Goal: Task Accomplishment & Management: Manage account settings

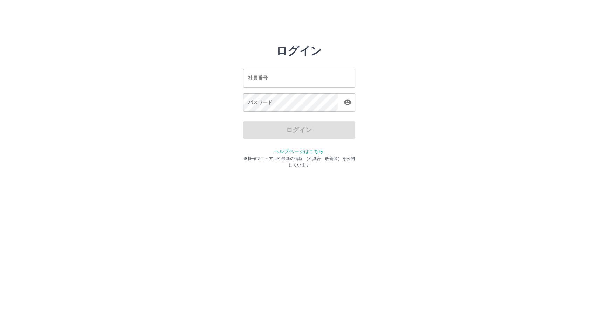
click at [327, 79] on input "社員番号" at bounding box center [299, 78] width 112 height 19
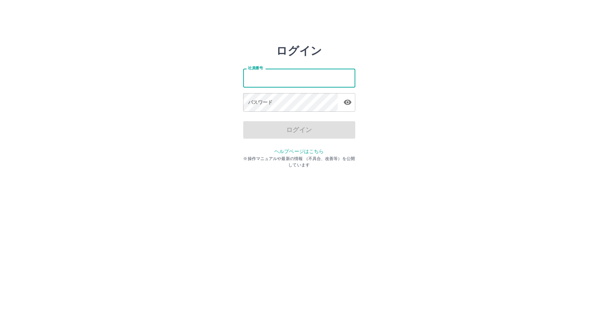
type input "*******"
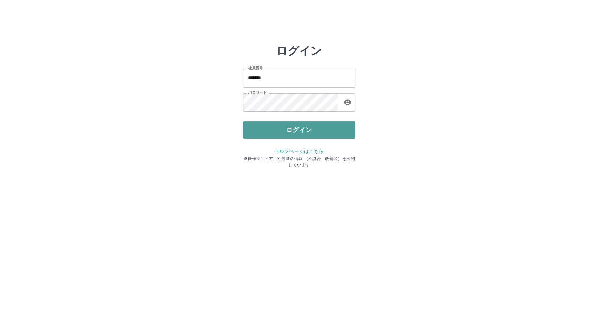
click at [331, 130] on button "ログイン" at bounding box center [299, 130] width 112 height 18
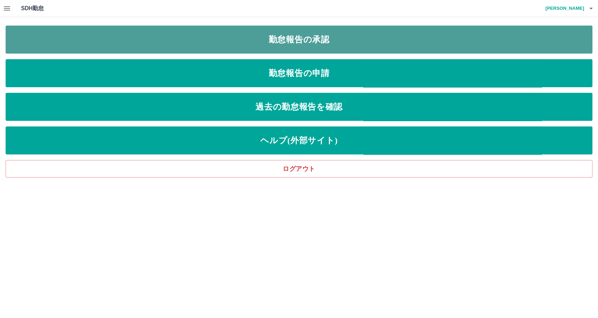
click at [342, 51] on link "勤怠報告の承認" at bounding box center [299, 40] width 587 height 28
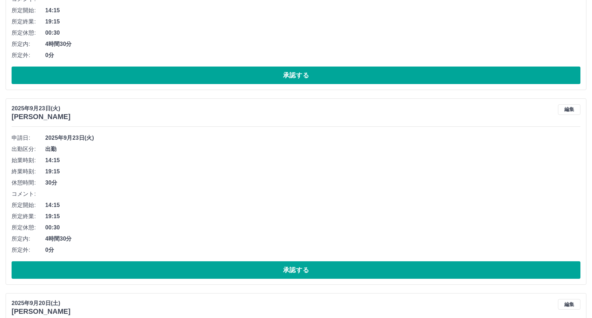
scroll to position [4091, 0]
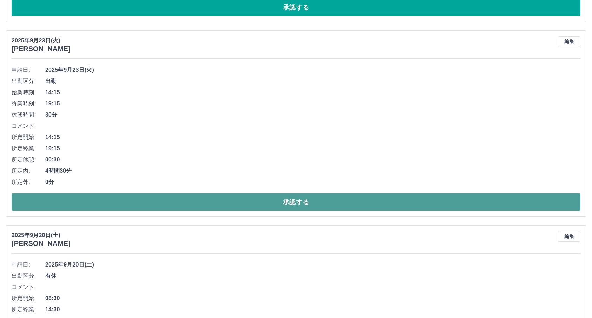
click at [137, 199] on button "承認する" at bounding box center [296, 202] width 568 height 18
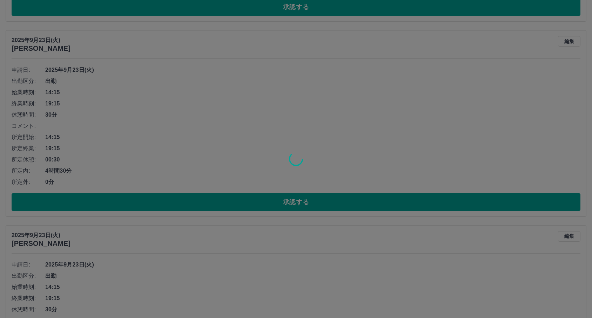
scroll to position [3857, 0]
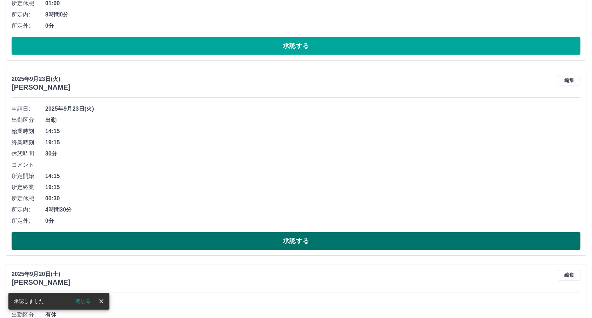
click at [120, 237] on button "承認する" at bounding box center [296, 241] width 568 height 18
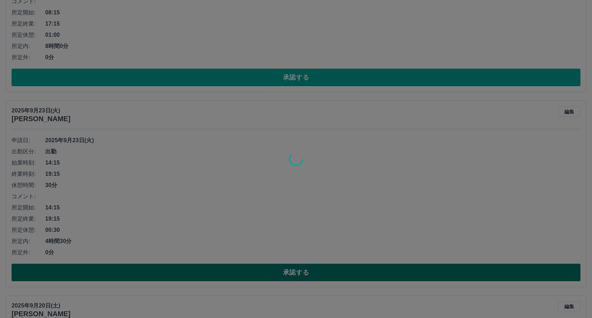
scroll to position [3701, 0]
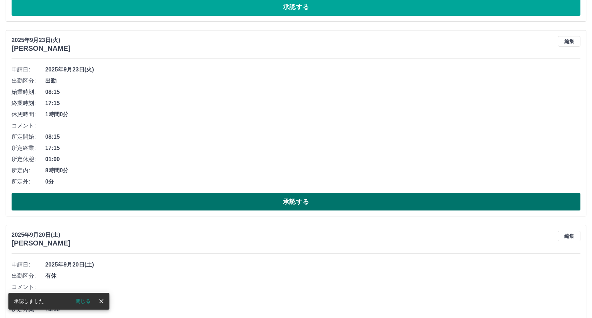
click at [142, 206] on button "承認する" at bounding box center [296, 202] width 568 height 18
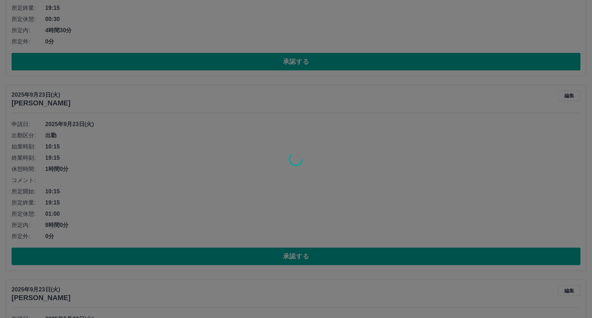
scroll to position [3429, 0]
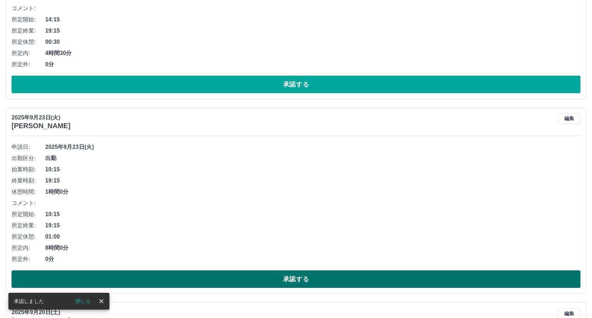
click at [111, 287] on button "承認する" at bounding box center [296, 280] width 568 height 18
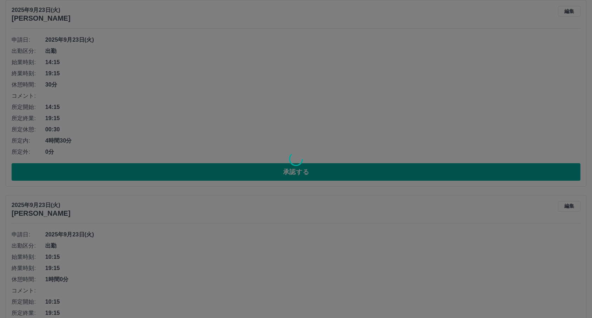
scroll to position [3312, 0]
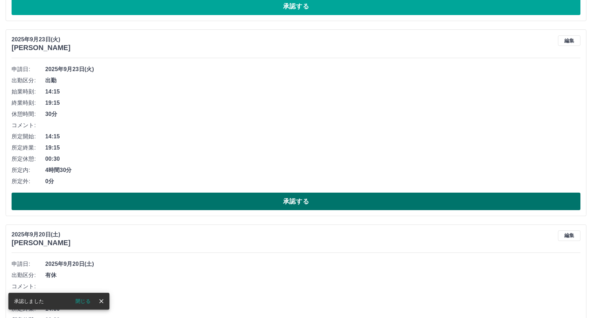
click at [154, 200] on button "承認する" at bounding box center [296, 202] width 568 height 18
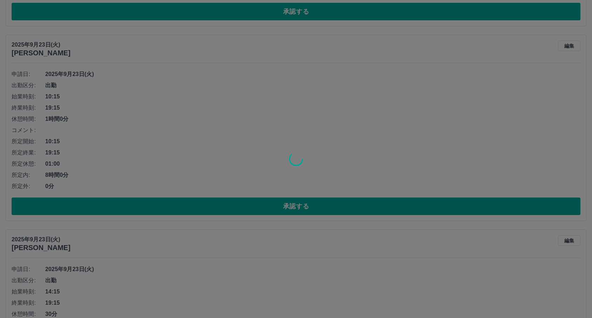
scroll to position [3078, 0]
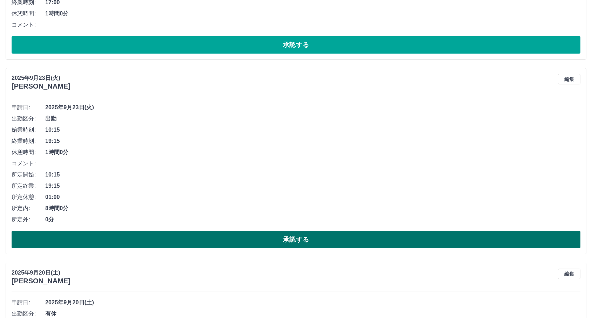
click at [166, 243] on button "承認する" at bounding box center [296, 240] width 568 height 18
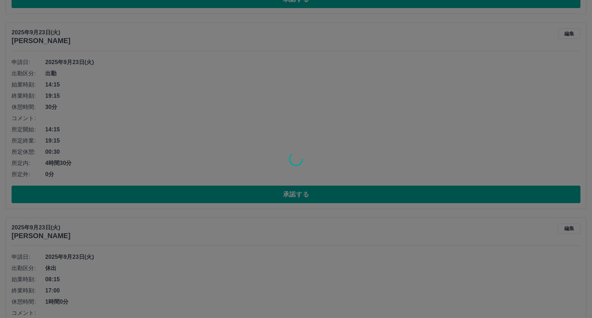
scroll to position [2767, 0]
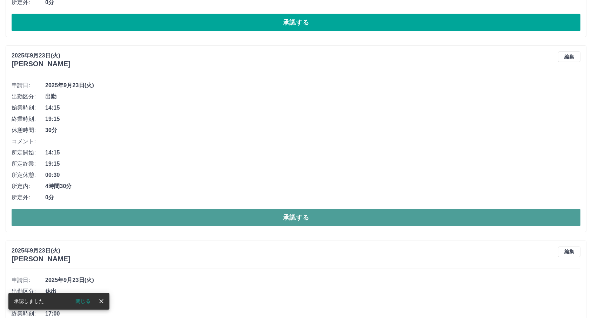
click at [183, 212] on button "承認する" at bounding box center [296, 218] width 568 height 18
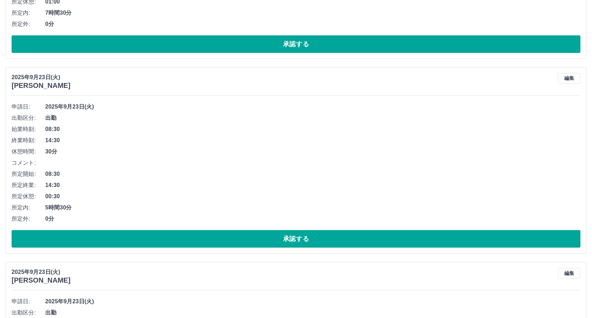
scroll to position [2338, 0]
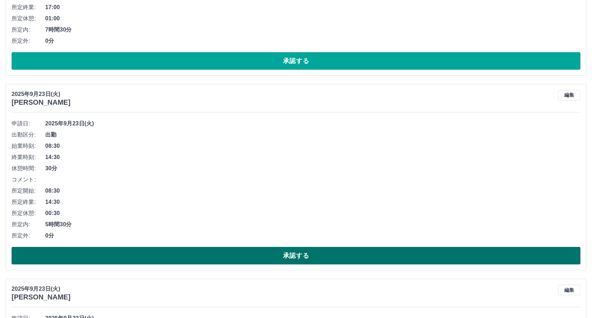
click at [171, 254] on button "承認する" at bounding box center [296, 256] width 568 height 18
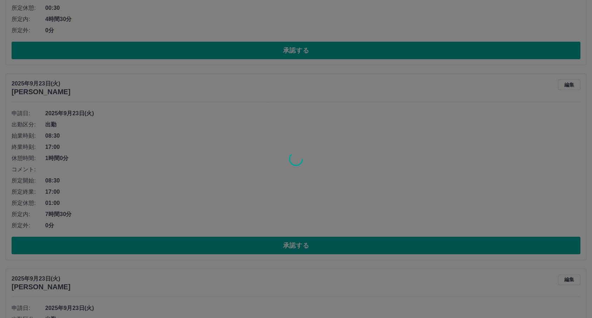
scroll to position [2105, 0]
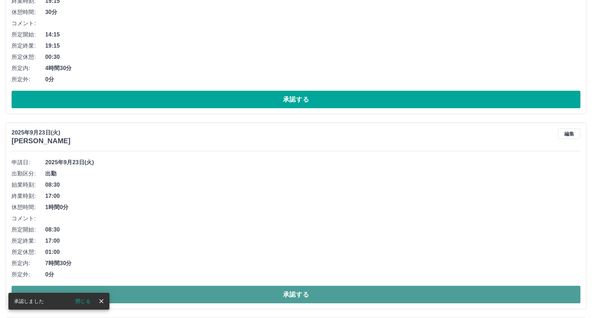
click at [146, 287] on button "承認する" at bounding box center [296, 295] width 568 height 18
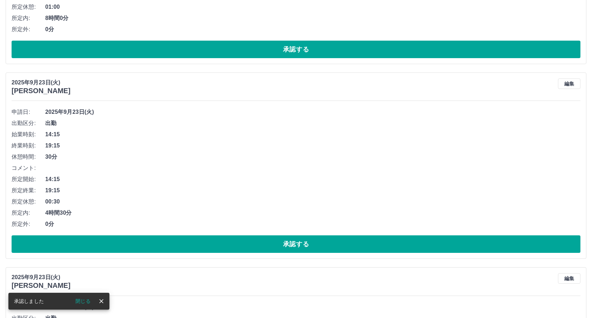
scroll to position [1910, 0]
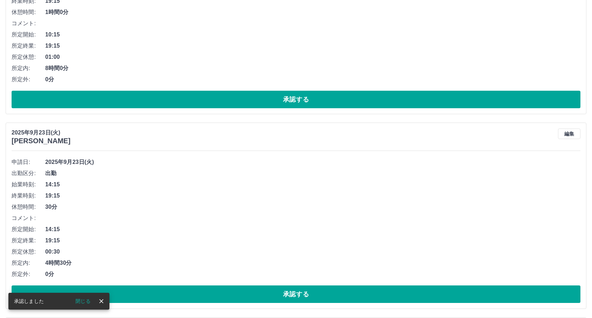
click at [146, 287] on button "承認する" at bounding box center [296, 295] width 568 height 18
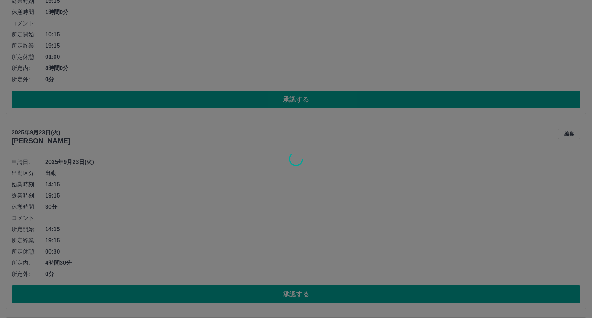
click at [146, 287] on div at bounding box center [296, 159] width 592 height 318
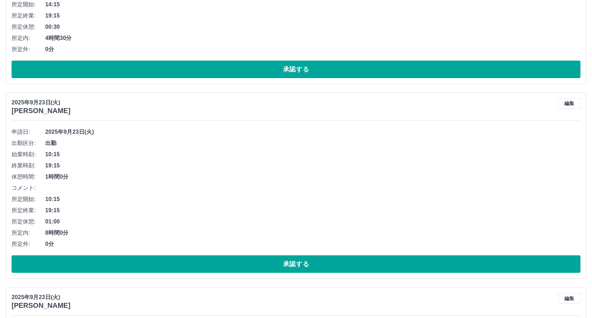
scroll to position [1715, 0]
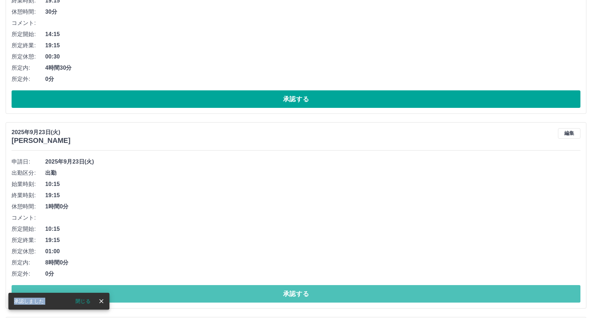
click at [146, 287] on button "承認する" at bounding box center [296, 294] width 568 height 18
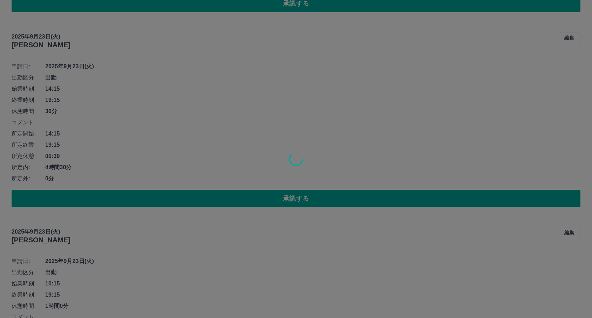
scroll to position [1598, 0]
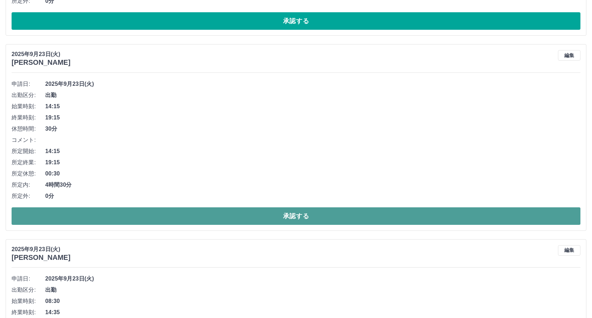
click at [138, 220] on button "承認する" at bounding box center [296, 216] width 568 height 18
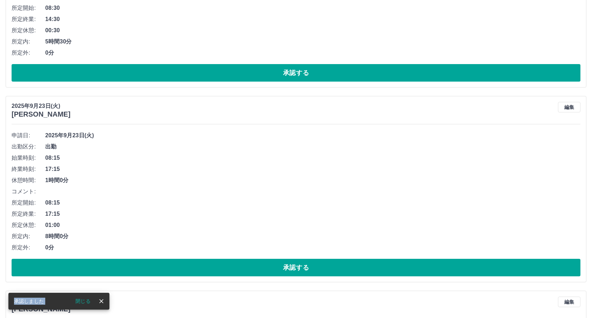
scroll to position [1365, 0]
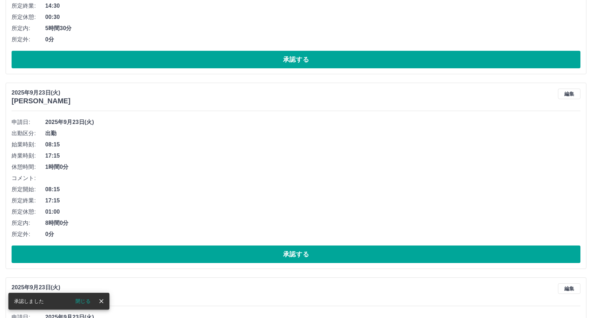
click at [129, 267] on div "[DATE] [PERSON_NAME] 編集 申請日: [DATE] 出勤区分: 出勤 始業時刻: 08:15 終業時刻: 17:15 休憩時間: 1時間0…" at bounding box center [296, 176] width 580 height 186
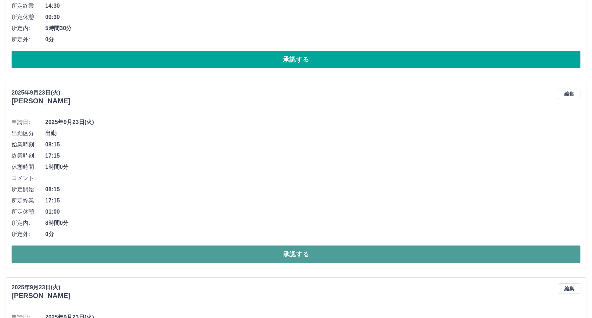
click at [145, 259] on button "承認する" at bounding box center [296, 255] width 568 height 18
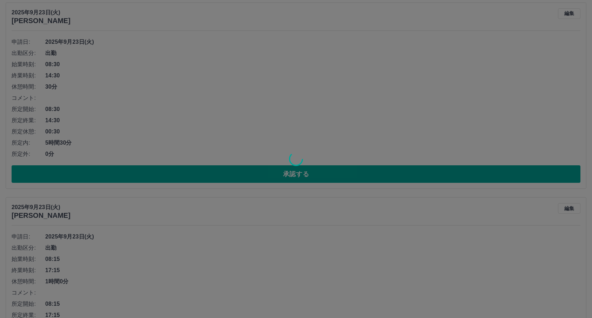
scroll to position [1131, 0]
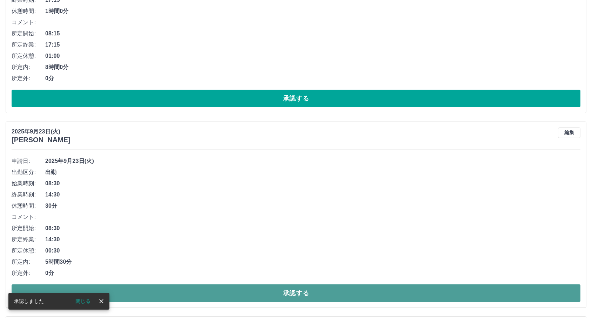
click at [154, 289] on button "承認する" at bounding box center [296, 294] width 568 height 18
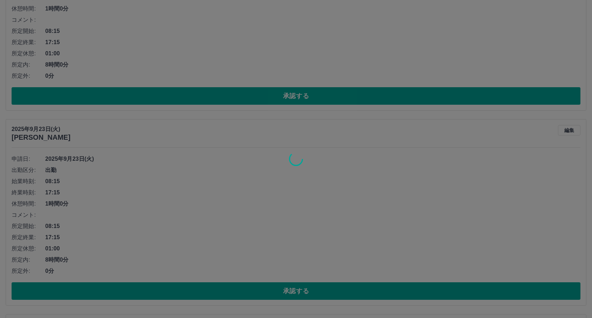
scroll to position [937, 0]
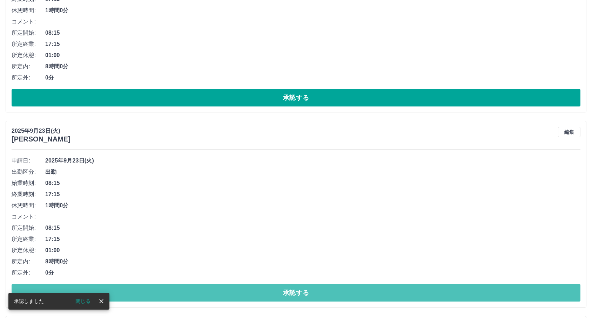
click at [154, 289] on button "承認する" at bounding box center [296, 293] width 568 height 18
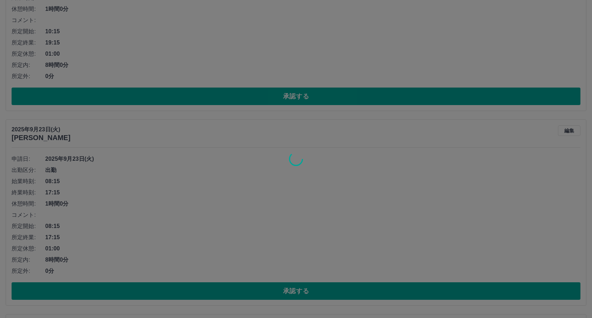
scroll to position [742, 0]
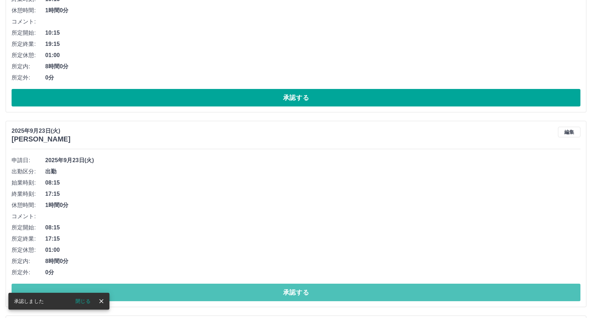
click at [154, 289] on button "承認する" at bounding box center [296, 293] width 568 height 18
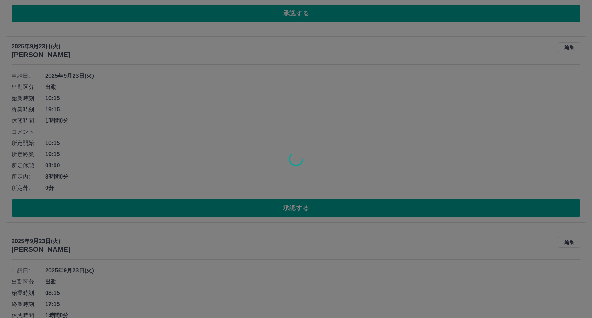
scroll to position [586, 0]
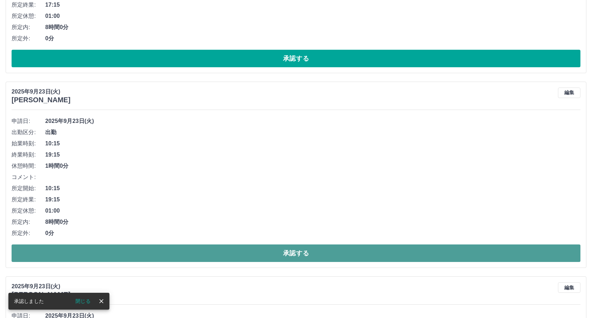
click at [181, 261] on button "承認する" at bounding box center [296, 254] width 568 height 18
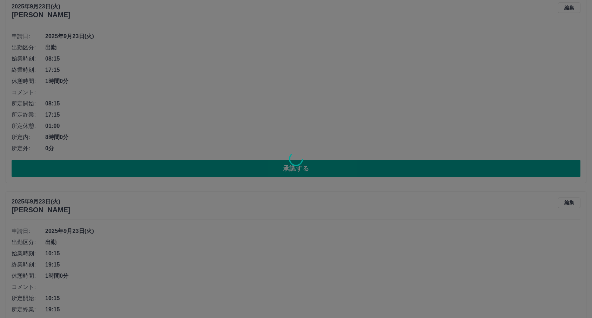
scroll to position [430, 0]
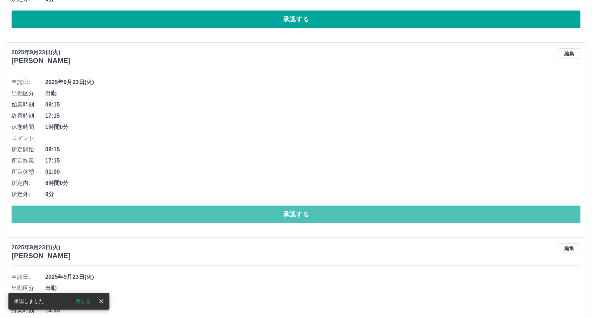
click at [222, 213] on button "承認する" at bounding box center [296, 215] width 568 height 18
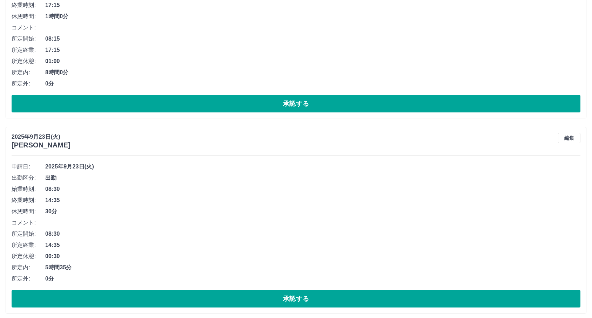
scroll to position [391, 0]
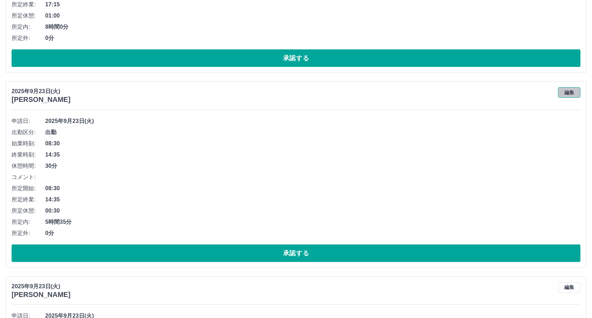
click at [576, 95] on button "編集" at bounding box center [569, 92] width 22 height 11
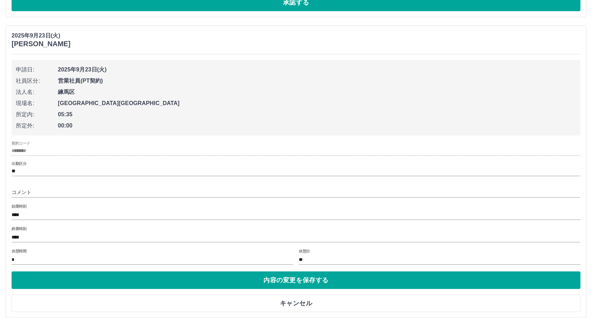
scroll to position [547, 0]
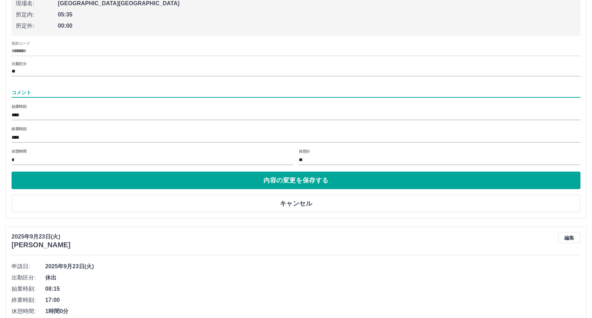
click at [118, 94] on input "コメント" at bounding box center [296, 93] width 568 height 10
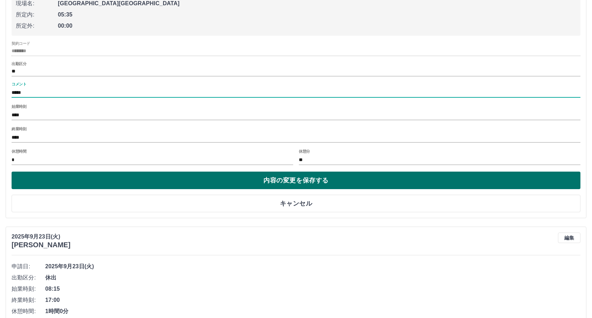
type input "*****"
click at [152, 189] on button "内容の変更を保存する" at bounding box center [296, 181] width 568 height 18
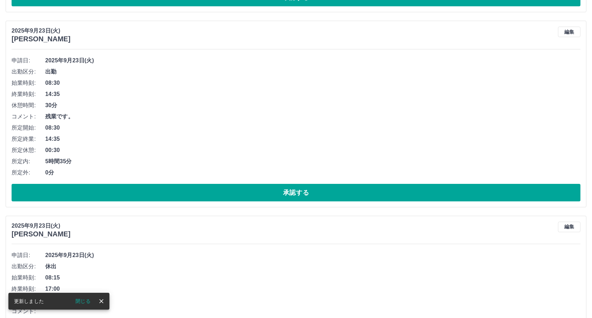
scroll to position [391, 0]
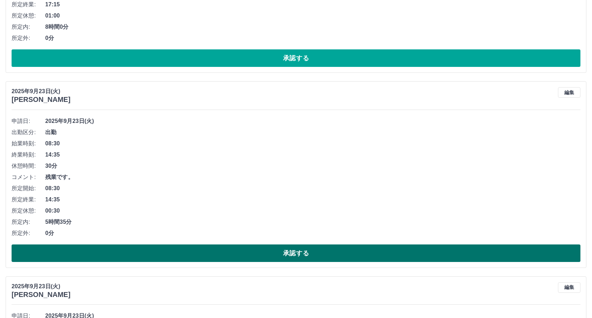
click at [113, 247] on button "承認する" at bounding box center [296, 254] width 568 height 18
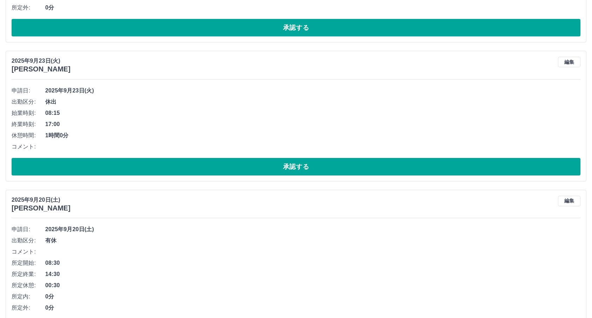
scroll to position [430, 0]
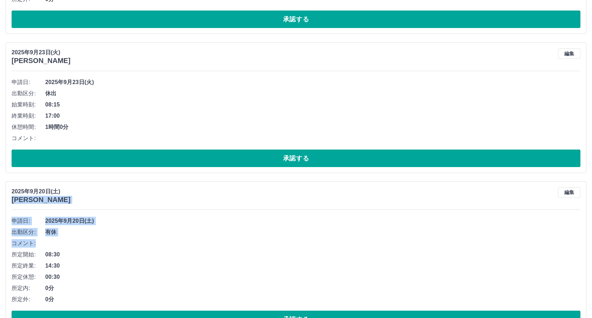
drag, startPoint x: 113, startPoint y: 247, endPoint x: 144, endPoint y: 182, distance: 72.3
click at [144, 182] on div "[DATE] [PERSON_NAME] 編集 申請日: [DATE] 出勤区分: 有休 コメント: 所定開始: 08:30 所定終業: 14:30 所定休憩…" at bounding box center [296, 258] width 580 height 153
click at [149, 186] on div "[DATE] [PERSON_NAME] 編集 申請日: [DATE] 出勤区分: 有休 コメント: 所定開始: 08:30 所定終業: 14:30 所定休憩…" at bounding box center [296, 258] width 580 height 153
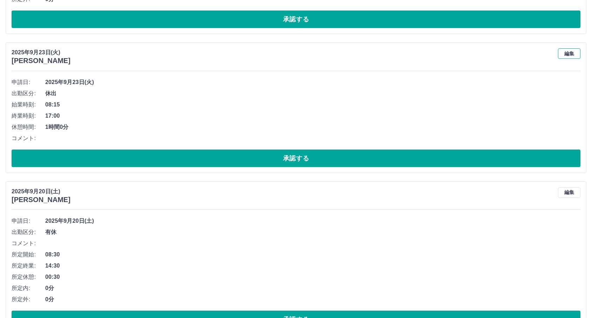
click at [577, 59] on button "編集" at bounding box center [569, 53] width 22 height 11
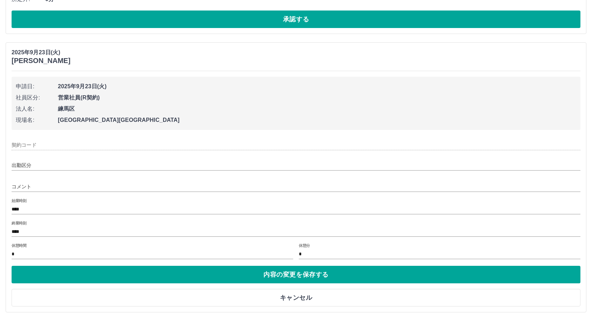
type input "********"
type input "**"
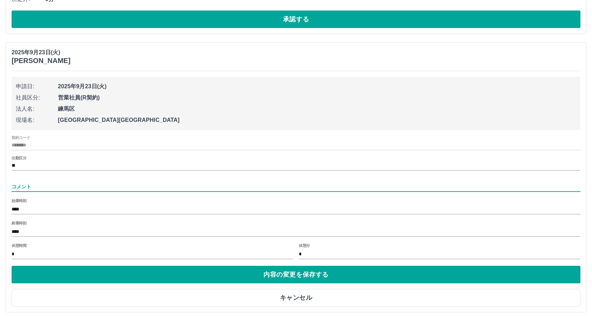
click at [40, 185] on input "コメント" at bounding box center [296, 187] width 568 height 10
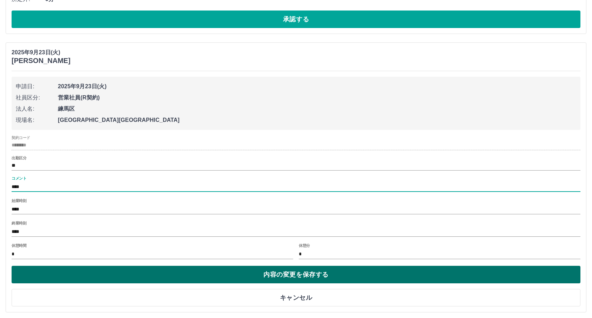
type input "****"
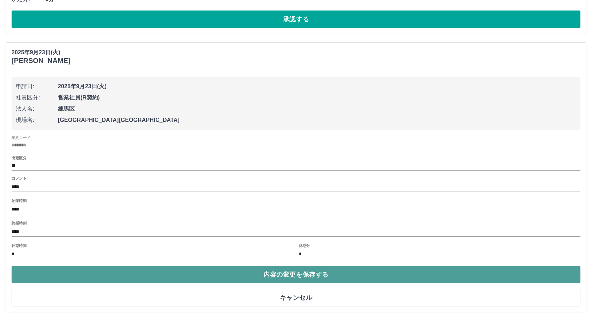
click at [93, 276] on button "内容の変更を保存する" at bounding box center [296, 275] width 568 height 18
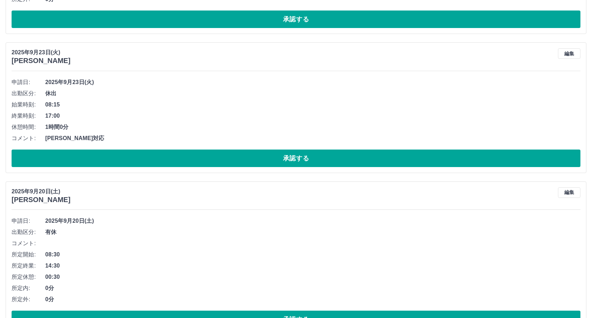
click at [169, 152] on button "承認する" at bounding box center [296, 159] width 568 height 18
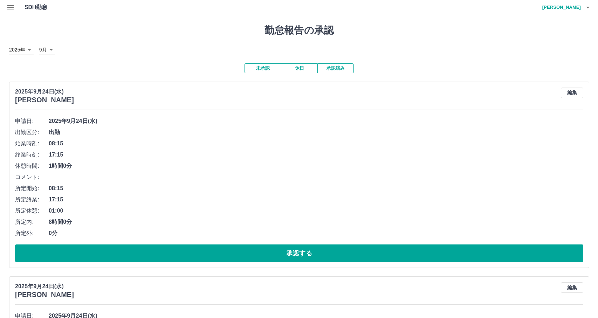
scroll to position [0, 0]
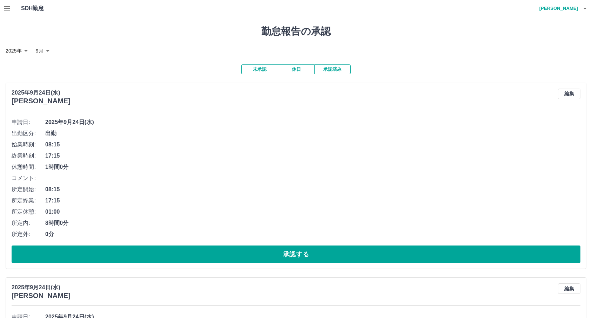
click at [563, 10] on h4 "[PERSON_NAME]" at bounding box center [557, 8] width 42 height 17
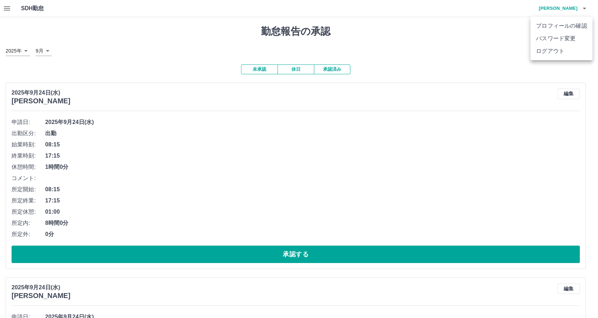
click at [562, 47] on li "ログアウト" at bounding box center [562, 51] width 62 height 13
